Goal: Task Accomplishment & Management: Complete application form

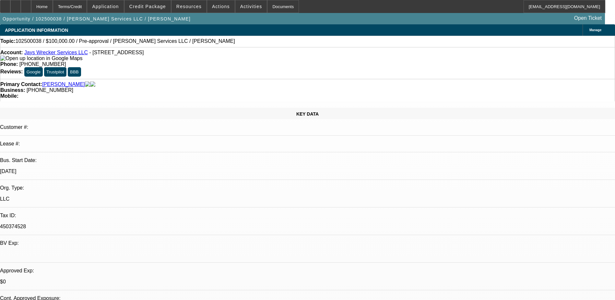
select select "0"
select select "2"
select select "0.1"
select select "4"
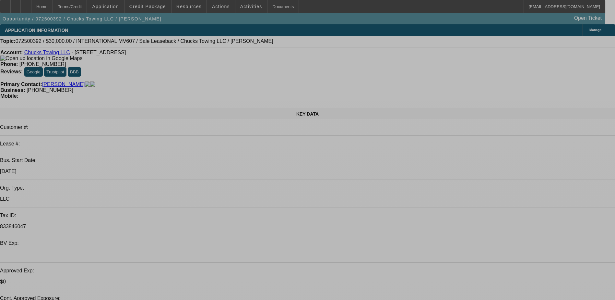
select select "0"
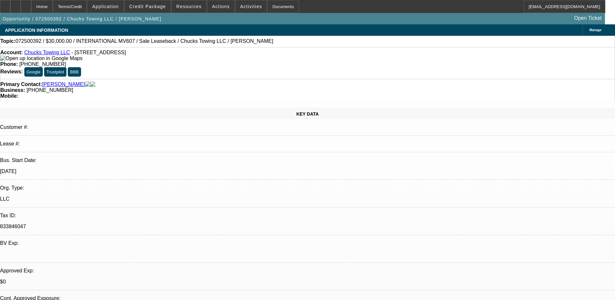
select select "2"
select select "0"
select select "2"
select select "0"
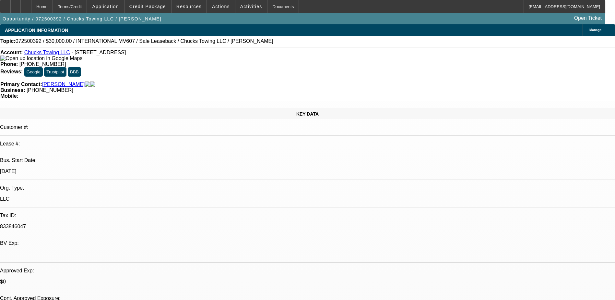
select select "0"
select select "2"
select select "0"
select select "2"
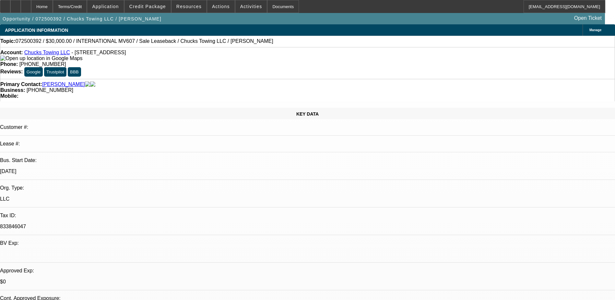
select select "0"
select select "1"
select select "2"
select select "6"
select select "1"
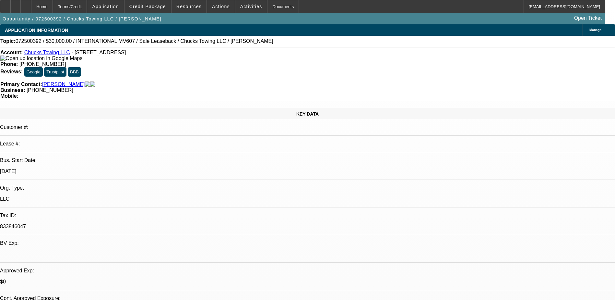
select select "2"
select select "6"
select select "1"
select select "2"
select select "6"
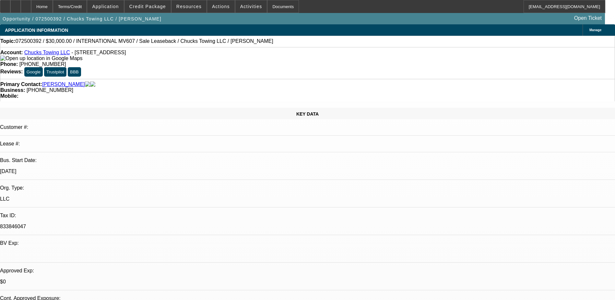
select select "1"
select select "2"
select select "6"
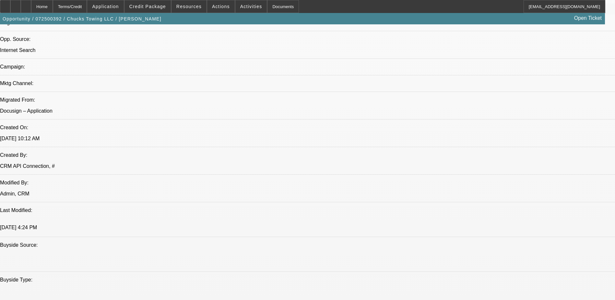
scroll to position [357, 0]
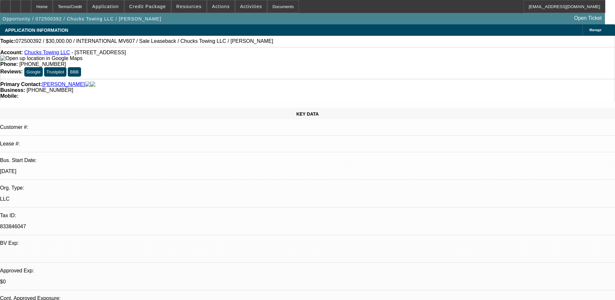
scroll to position [324, 0]
drag, startPoint x: 525, startPoint y: 153, endPoint x: 522, endPoint y: 149, distance: 4.4
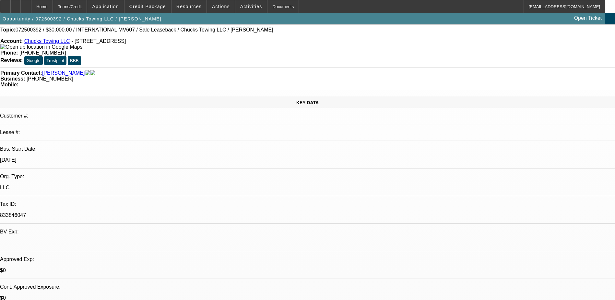
scroll to position [0, 0]
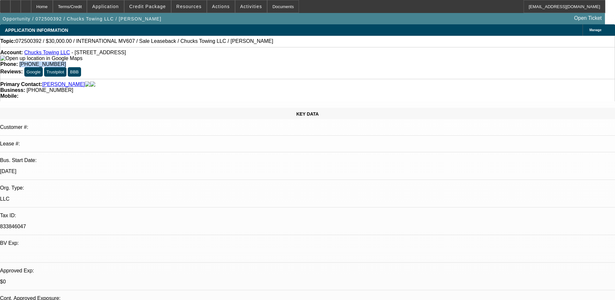
drag, startPoint x: 261, startPoint y: 50, endPoint x: 226, endPoint y: 54, distance: 35.6
click at [226, 54] on div "Account: Chucks Towing LLC - 13292 78th Pl N, West Palm Beach, FL 33412 Phone: …" at bounding box center [307, 63] width 615 height 32
drag, startPoint x: 226, startPoint y: 54, endPoint x: 245, endPoint y: 55, distance: 18.6
copy span "(561) 248-5887"
